Goal: Navigation & Orientation: Find specific page/section

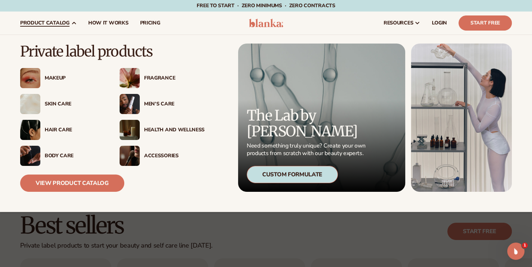
click at [155, 77] on div "Fragrance" at bounding box center [174, 78] width 60 height 6
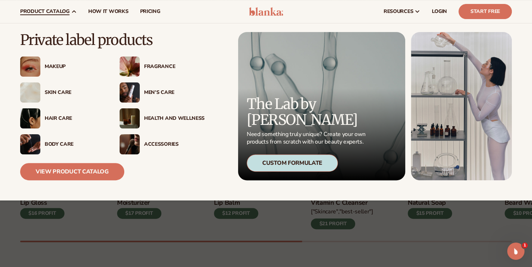
click at [56, 95] on div "Skin Care" at bounding box center [75, 93] width 60 height 6
